Goal: Navigation & Orientation: Find specific page/section

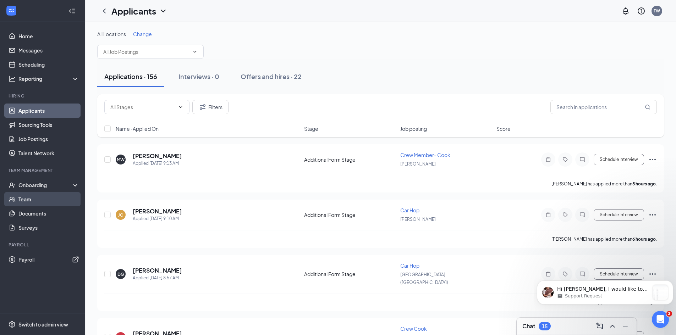
click at [38, 200] on link "Team" at bounding box center [48, 199] width 61 height 14
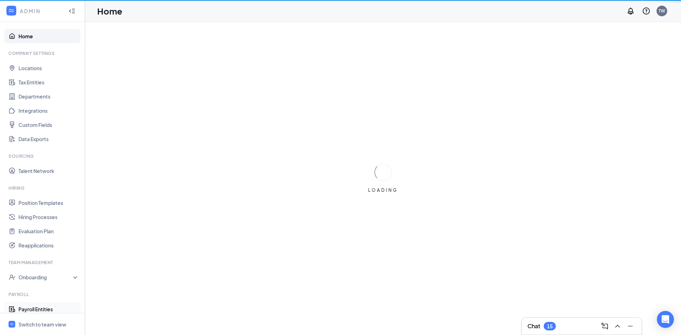
scroll to position [20, 0]
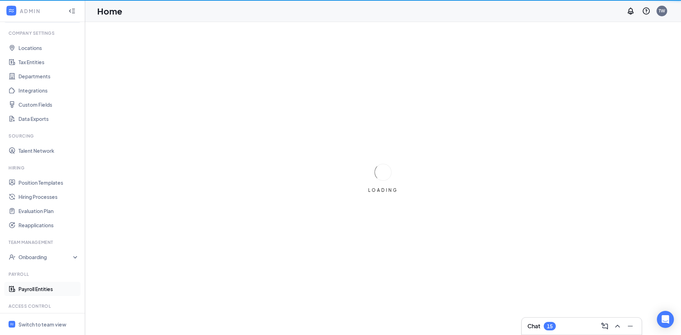
click at [26, 293] on link "Payroll Entities" at bounding box center [48, 289] width 61 height 14
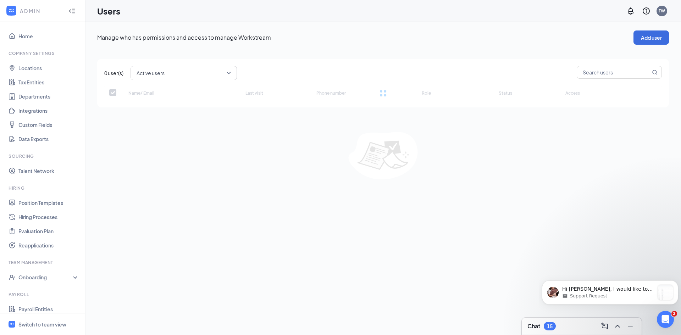
checkbox input "false"
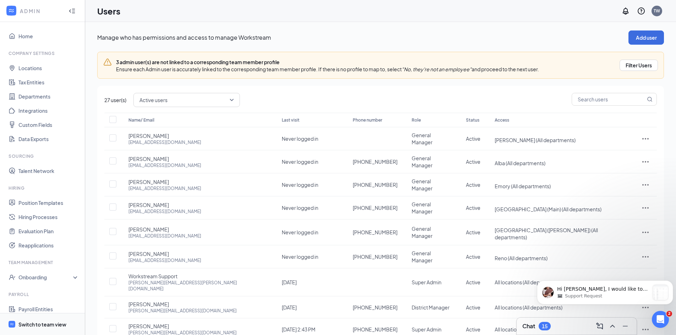
click at [52, 325] on div "Switch to team view" at bounding box center [42, 324] width 48 height 7
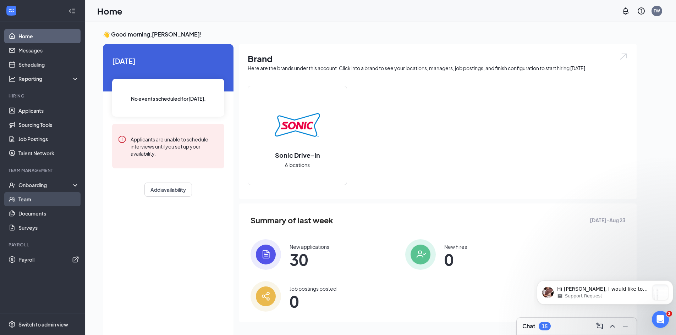
click at [45, 197] on link "Team" at bounding box center [48, 199] width 61 height 14
